Goal: Transaction & Acquisition: Subscribe to service/newsletter

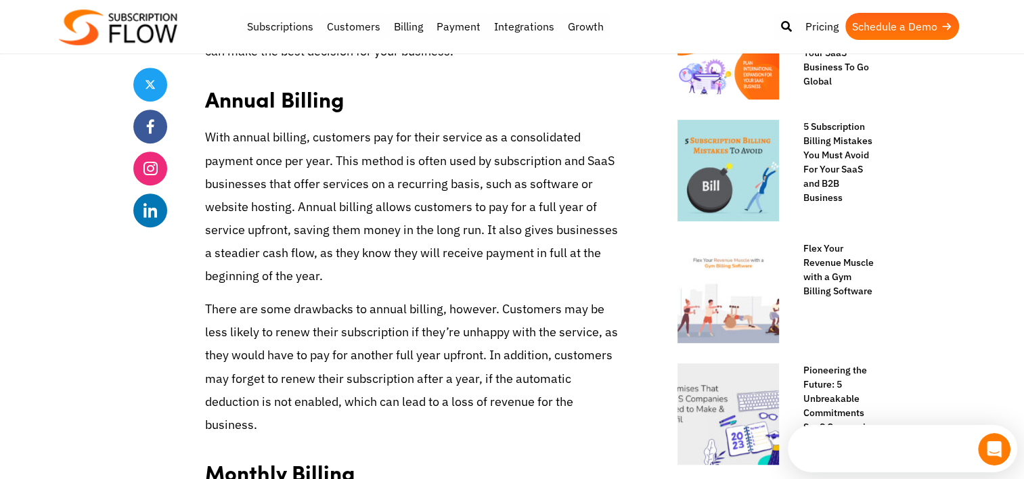
click at [118, 26] on img at bounding box center [118, 27] width 118 height 36
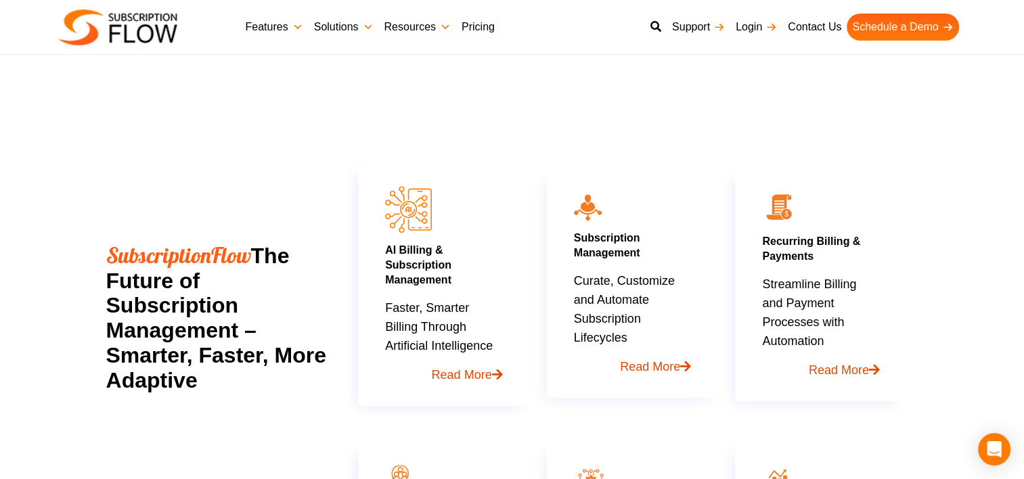
scroll to position [677, 0]
